Goal: Check status: Check status

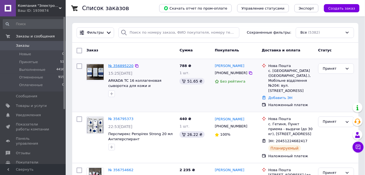
click at [120, 66] on link "№ 356895220" at bounding box center [120, 66] width 25 height 4
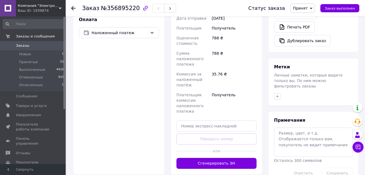
scroll to position [224, 0]
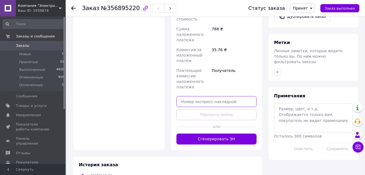
click at [218, 96] on input "text" at bounding box center [216, 101] width 80 height 11
paste input "20451225248830"
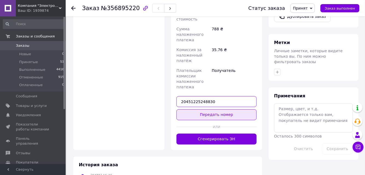
type input "20451225248830"
click at [215, 109] on button "Передать номер" at bounding box center [216, 114] width 80 height 11
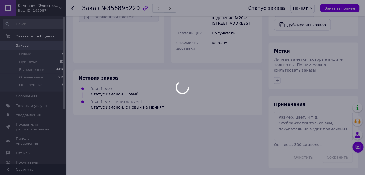
scroll to position [203, 0]
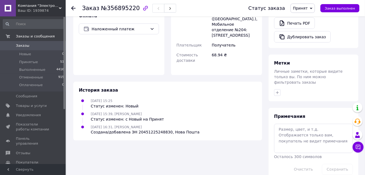
click at [23, 45] on span "Заказы" at bounding box center [22, 45] width 13 height 5
